Goal: Task Accomplishment & Management: Use online tool/utility

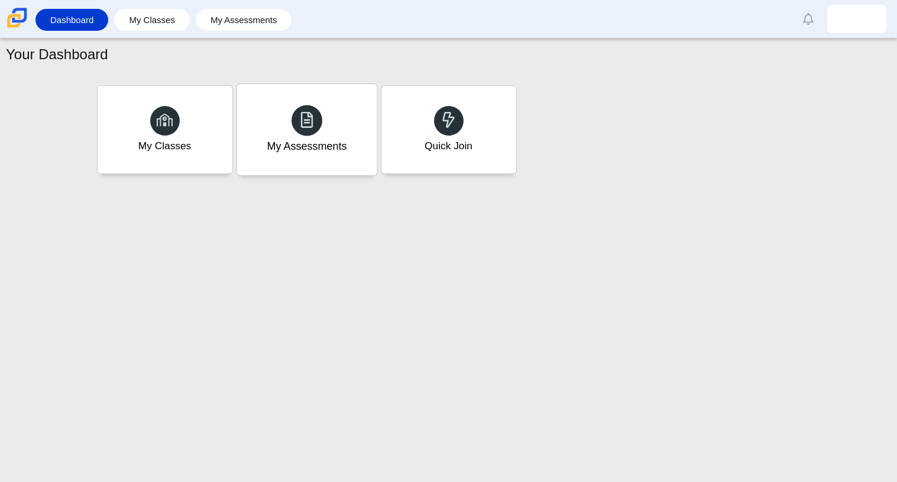
click at [269, 135] on div "My Assessments" at bounding box center [307, 129] width 140 height 91
click at [173, 104] on div "My Classes" at bounding box center [165, 129] width 140 height 91
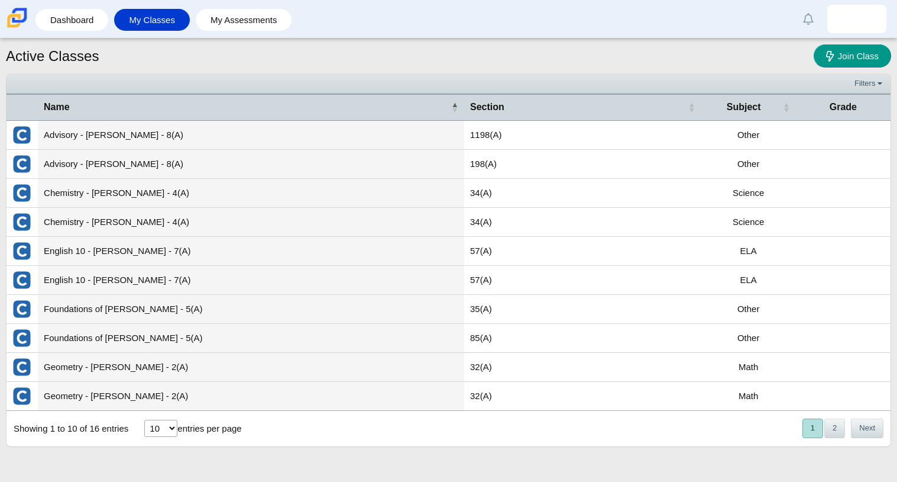
click at [206, 391] on td "Geometry - Guenther - 2(A)" at bounding box center [251, 396] width 427 height 29
click at [832, 52] on icon at bounding box center [832, 56] width 12 height 12
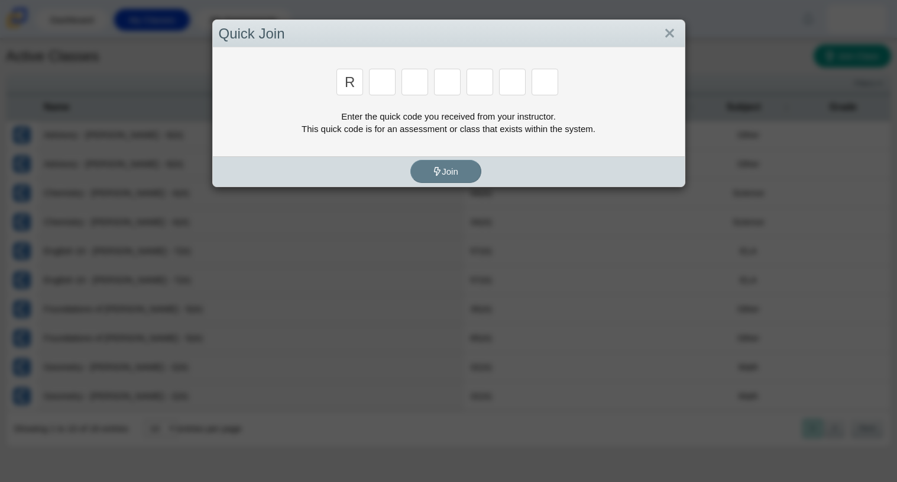
type input "r"
type input "c"
type input "g"
type input "2"
type input "9"
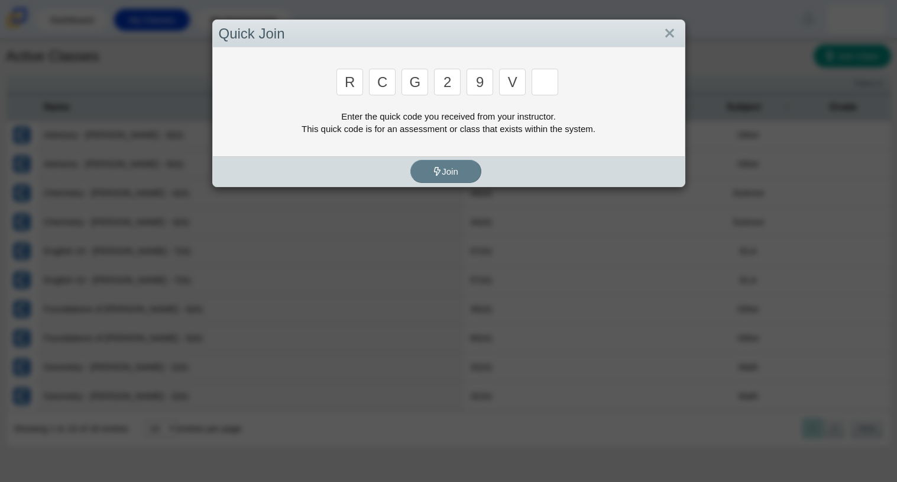
type input "v"
type input "u"
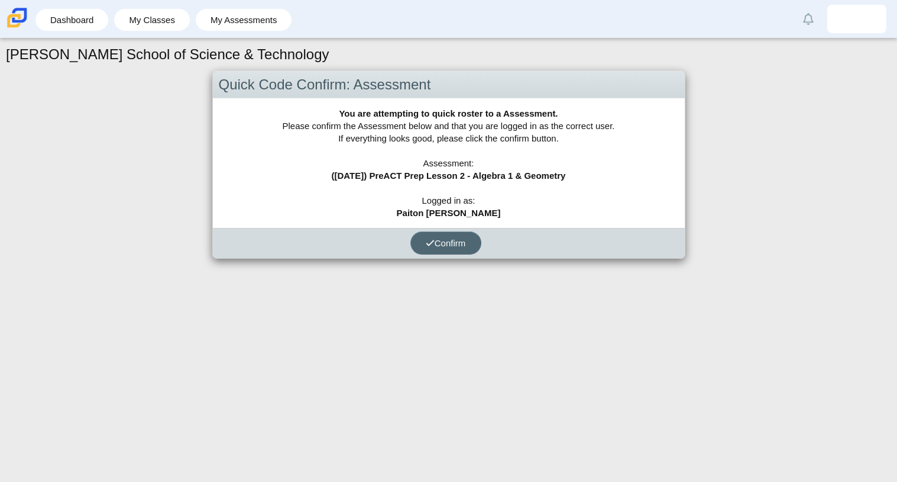
click at [449, 245] on span "Confirm" at bounding box center [446, 243] width 40 height 10
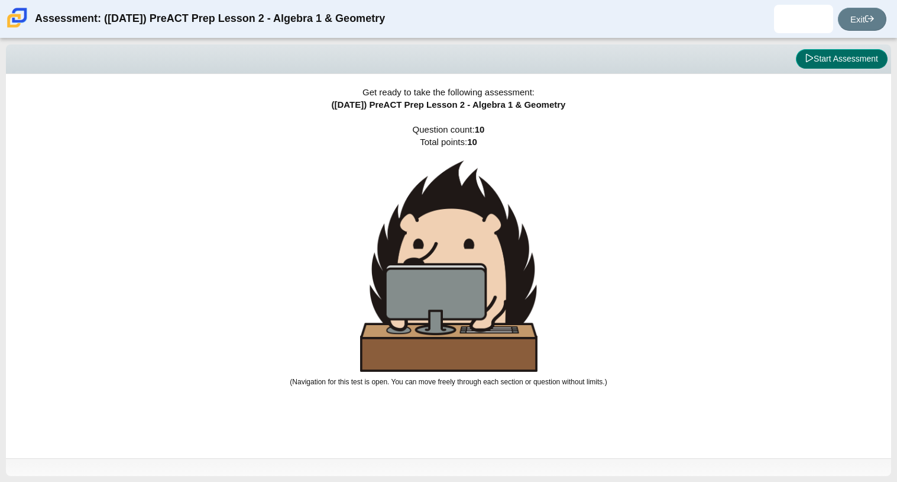
click at [827, 53] on button "Start Assessment" at bounding box center [842, 59] width 92 height 20
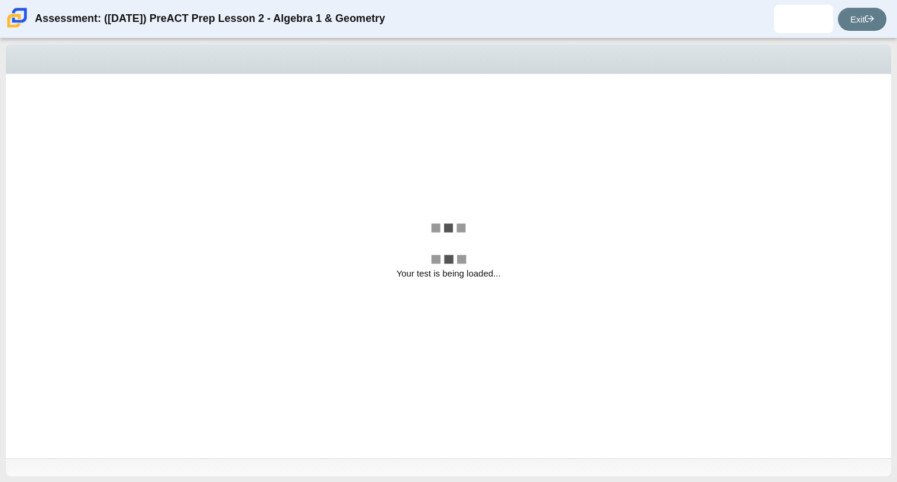
select select "bbf5d072-3e0b-44c4-9a12-6e7c9033f65b"
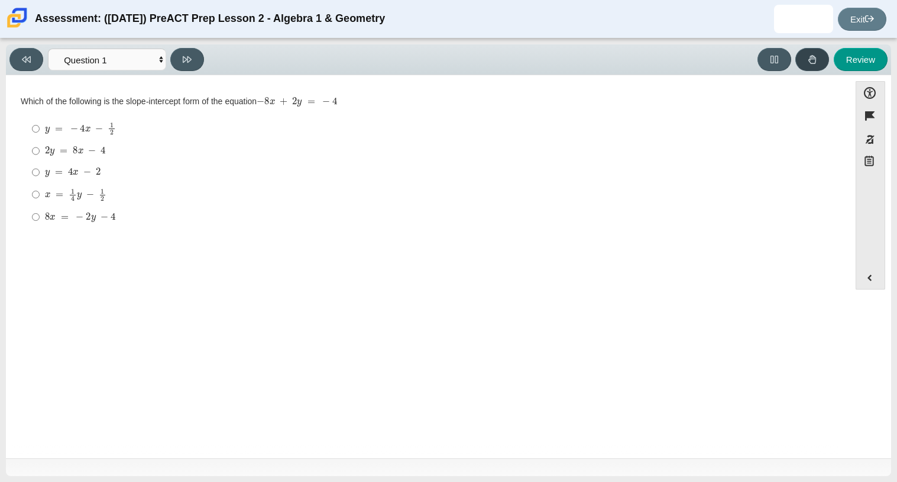
click at [827, 53] on button at bounding box center [813, 59] width 34 height 23
click at [48, 170] on mjx-math "Assessment items" at bounding box center [73, 172] width 56 height 10
click at [40, 170] on input "y = 4 x − 2 y = 4 x − 2" at bounding box center [36, 172] width 8 height 21
radio input "true"
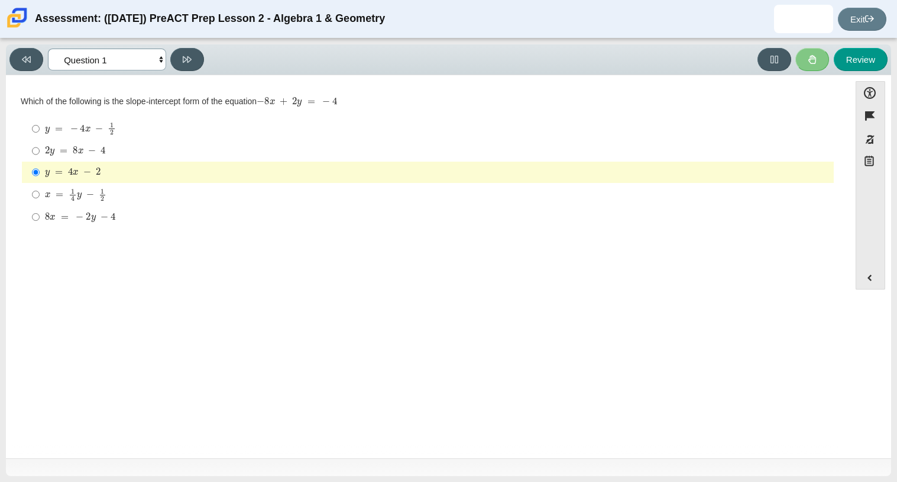
click at [156, 62] on select "Questions Question 1 Question 2 Question 3 Question 4 Question 5 Question 6 Que…" at bounding box center [107, 60] width 118 height 22
click at [156, 63] on select "Questions Question 1 Question 2 Question 3 Question 4 Question 5 Question 6 Que…" at bounding box center [107, 60] width 118 height 22
click at [48, 160] on mjx-container "2 y = 8 x − 4" at bounding box center [75, 149] width 61 height 22
click at [40, 160] on input "2 y = 8 x − 4 2 y = 8 x − 4" at bounding box center [36, 150] width 8 height 21
radio input "true"
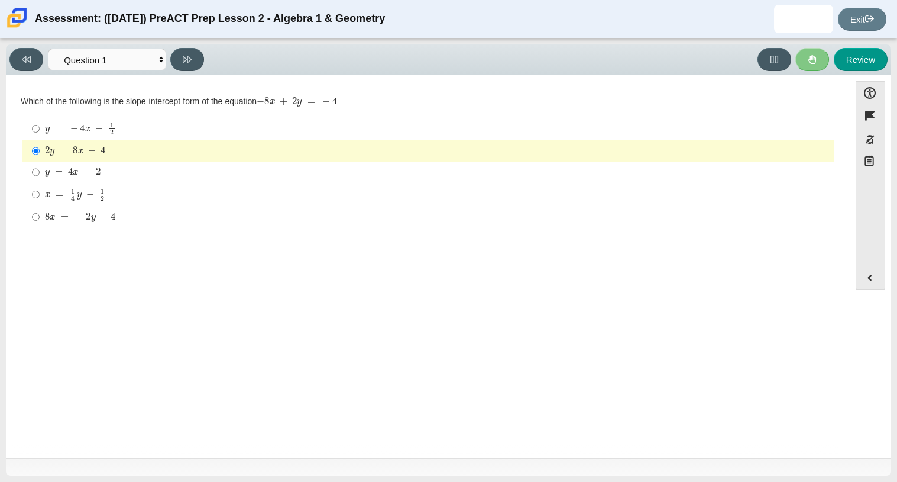
click at [91, 177] on mjx-container "y = 4 x − 2" at bounding box center [73, 171] width 56 height 22
click at [40, 177] on input "y = 4 x − 2 y = 4 x − 2" at bounding box center [36, 172] width 8 height 21
radio input "true"
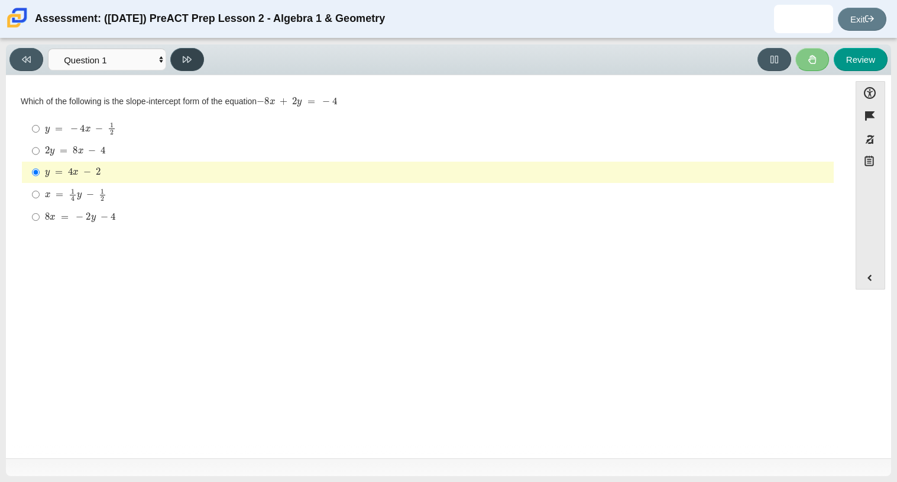
click at [194, 56] on button at bounding box center [187, 59] width 34 height 23
select select "ed62e223-81bd-4cbf-ab48-ab975844bd1f"
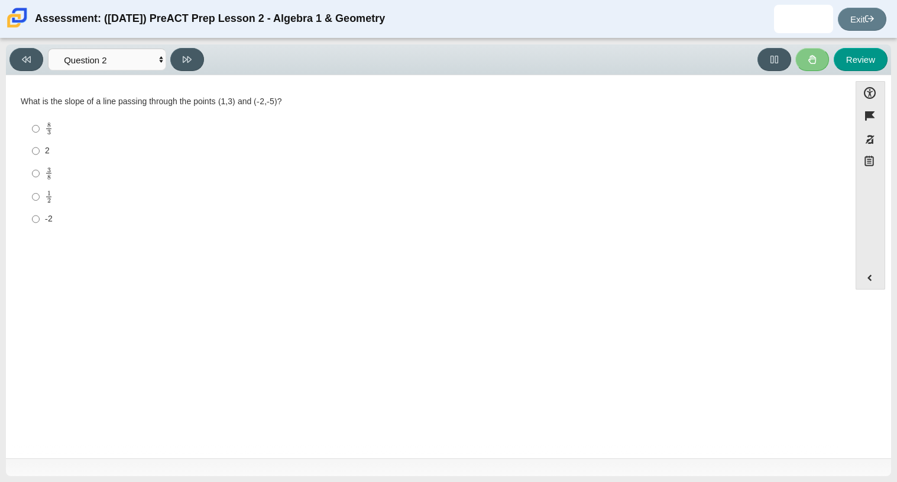
click at [55, 179] on div "3 8" at bounding box center [437, 174] width 784 height 14
click at [40, 179] on input "3 8 3 eighths" at bounding box center [36, 173] width 8 height 23
radio input "true"
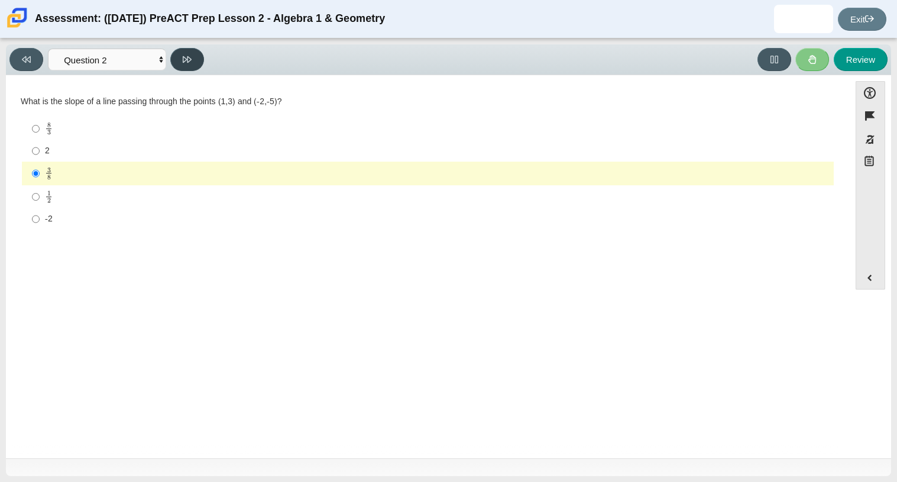
click at [193, 55] on button at bounding box center [187, 59] width 34 height 23
select select "97f4f5fa-a52e-4fed-af51-565bfcdf47cb"
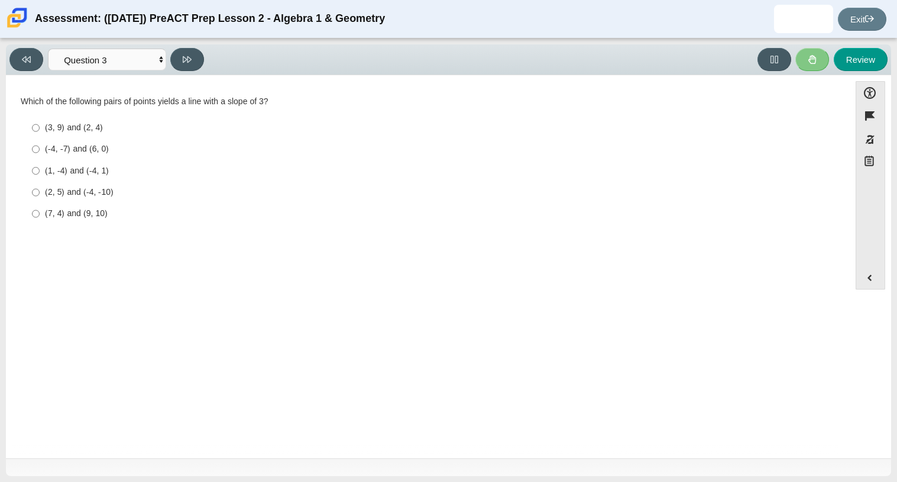
click at [85, 225] on ul "(3, 9) and (2, 4) (3, 9) and (2, 4) (-4, -7) and (6, 0) (-4, -7) and (6, 0) (1,…" at bounding box center [427, 171] width 813 height 109
click at [75, 217] on div "(7, 4) and (9, 10)" at bounding box center [437, 214] width 784 height 12
click at [40, 217] on input "(7, 4) and (9, 10) (7, 4) and (9, 10)" at bounding box center [36, 213] width 8 height 21
radio input "true"
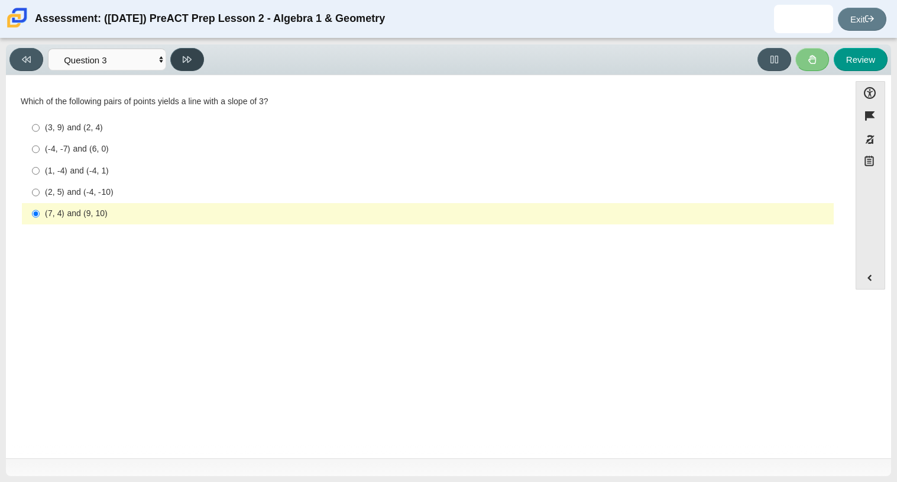
click at [193, 57] on button at bounding box center [187, 59] width 34 height 23
select select "89427bb7-e313-4f00-988f-8b8255897029"
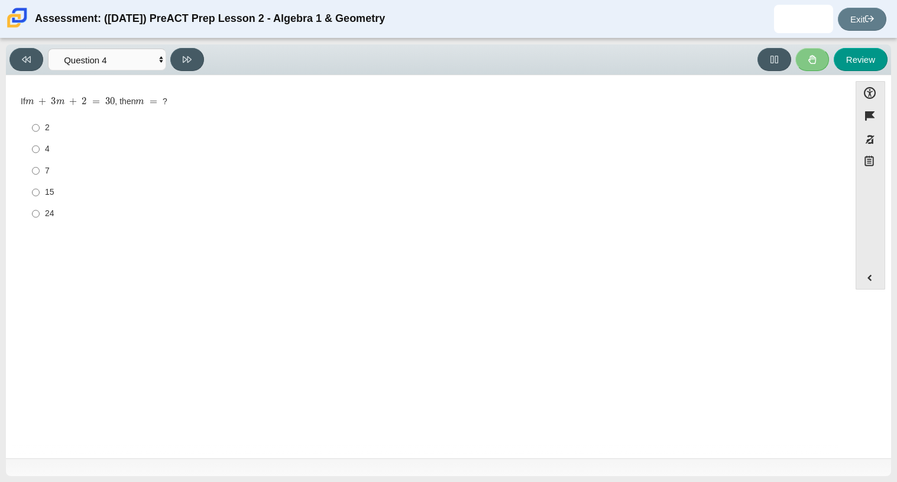
click at [41, 170] on label "7 7" at bounding box center [429, 170] width 810 height 21
click at [40, 170] on input "7 7" at bounding box center [36, 170] width 8 height 21
radio input "true"
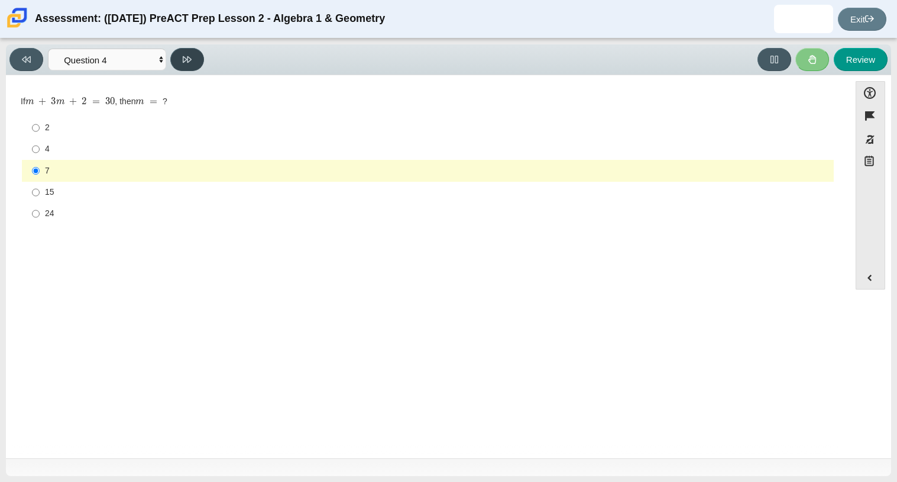
click at [193, 57] on button at bounding box center [187, 59] width 34 height 23
select select "489dcffd-4e6a-49cf-a9d6-ad1d4a911a4e"
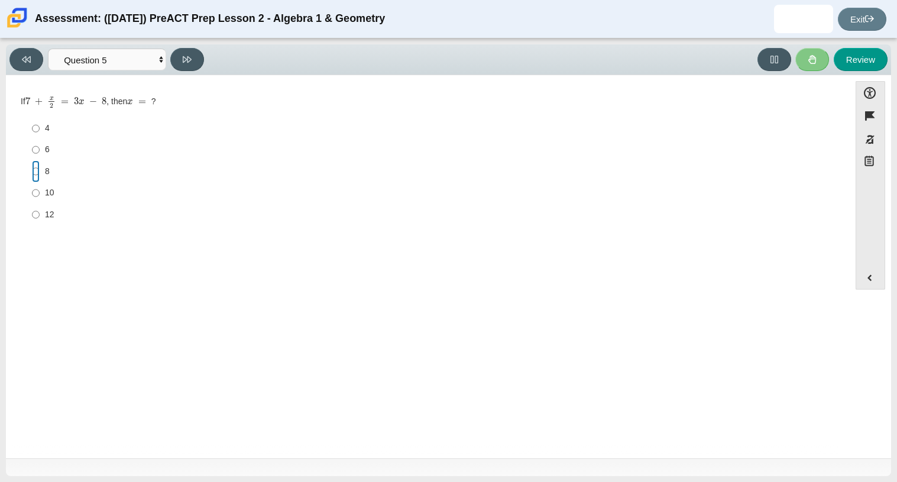
click at [37, 173] on input "8 8" at bounding box center [36, 170] width 8 height 21
radio input "true"
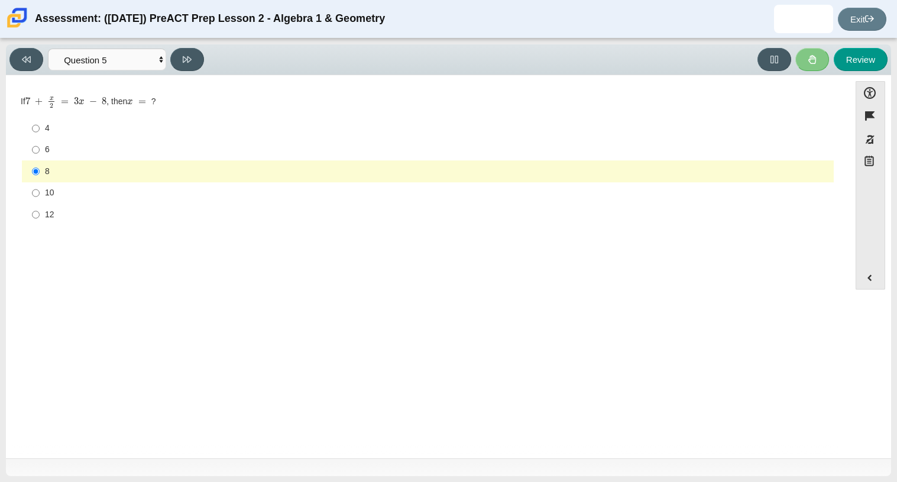
click at [868, 47] on div "Viewing Question 5 of 10 in Pacing Mode Questions Question 1 Question 2 Questio…" at bounding box center [449, 59] width 886 height 31
click at [860, 62] on button "Review" at bounding box center [861, 59] width 54 height 23
select select "review"
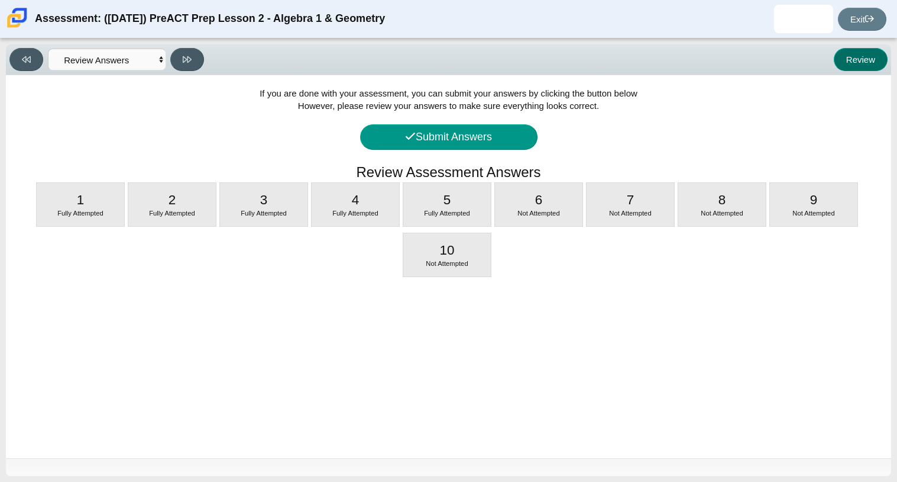
click at [860, 62] on button "Review" at bounding box center [861, 59] width 54 height 23
